Goal: Register for event/course

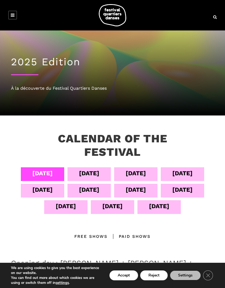
click at [192, 189] on div "[DATE]" at bounding box center [182, 190] width 20 height 10
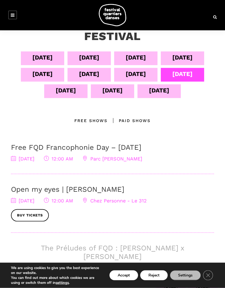
scroll to position [102, 0]
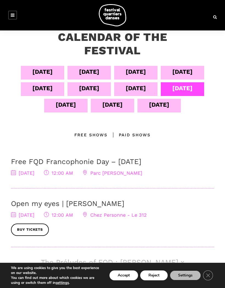
click at [71, 162] on link "Free FQD Francophonie Day – [DATE]" at bounding box center [76, 162] width 130 height 8
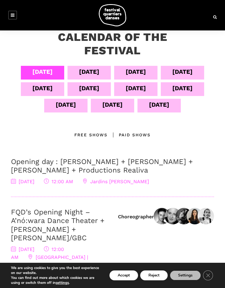
click at [74, 106] on div "[DATE]" at bounding box center [66, 105] width 20 height 10
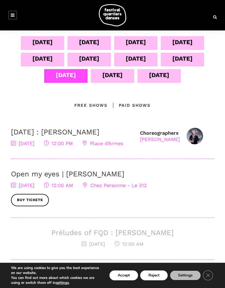
scroll to position [131, 0]
click at [116, 75] on div "[DATE]" at bounding box center [112, 76] width 20 height 10
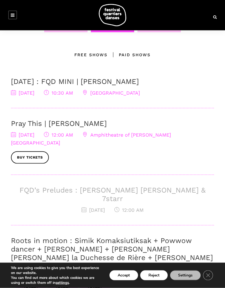
scroll to position [182, 0]
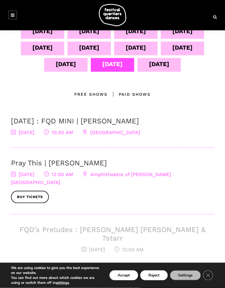
click at [96, 91] on div "Free Shows" at bounding box center [90, 94] width 33 height 7
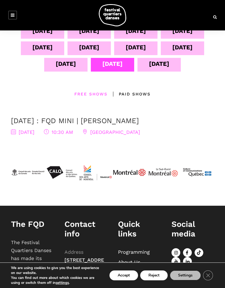
click at [157, 64] on div "[DATE]" at bounding box center [159, 64] width 20 height 10
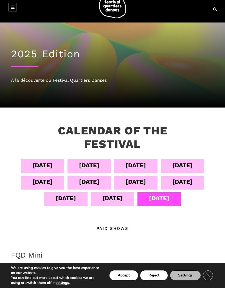
scroll to position [7, 0]
